Goal: Check status: Check status

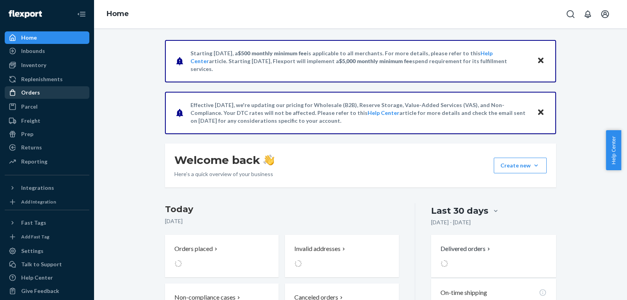
click at [42, 95] on div "Orders" at bounding box center [46, 92] width 83 height 11
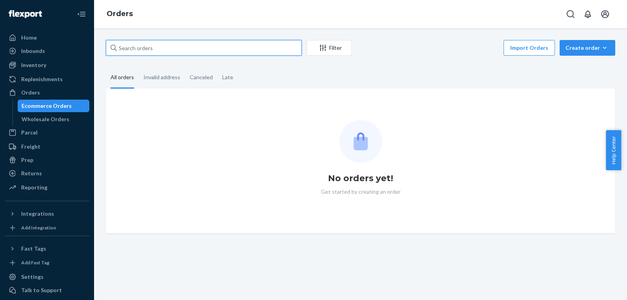
click at [192, 50] on input "text" at bounding box center [204, 48] width 196 height 16
paste input "[PERSON_NAME]"
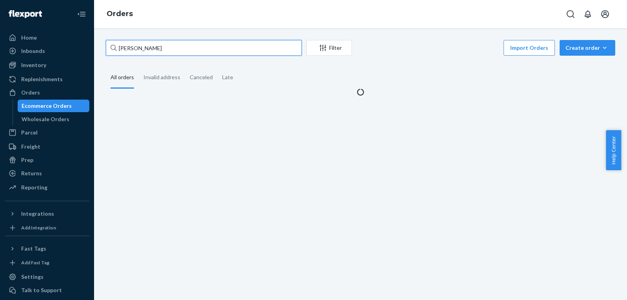
type input "[PERSON_NAME]"
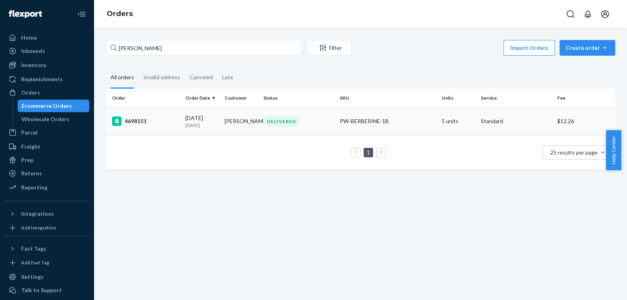
click at [264, 122] on div "DELIVERED" at bounding box center [282, 121] width 36 height 11
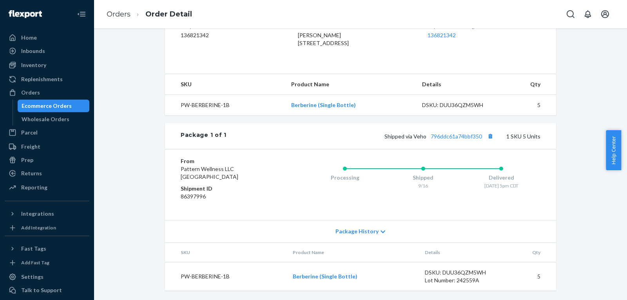
scroll to position [236, 0]
